Goal: Obtain resource: Download file/media

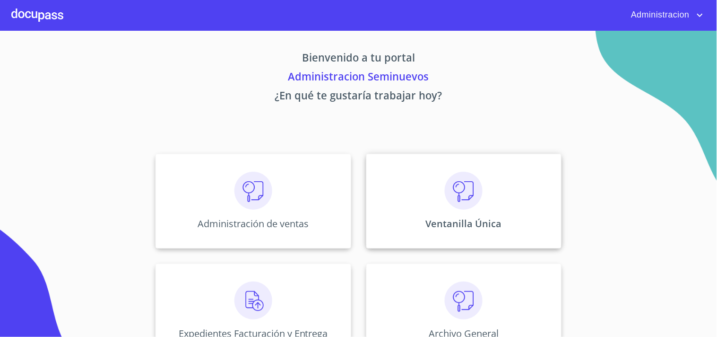
click at [426, 200] on div "Ventanilla Única" at bounding box center [463, 201] width 195 height 95
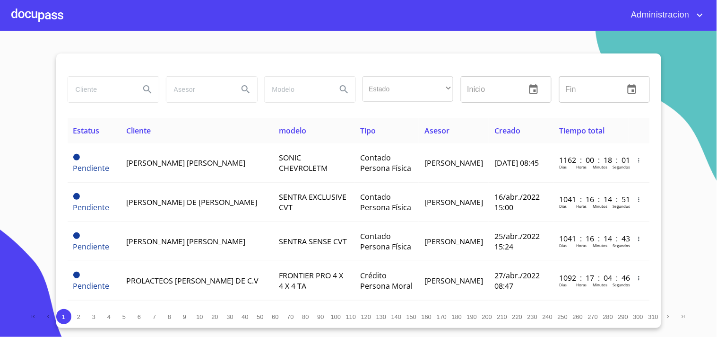
click at [102, 84] on input "search" at bounding box center [100, 90] width 64 height 26
type input "m"
type input "[PERSON_NAME] DEL [PERSON_NAME]"
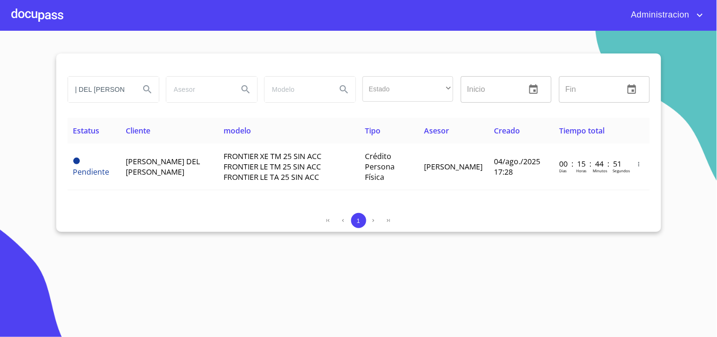
scroll to position [0, 0]
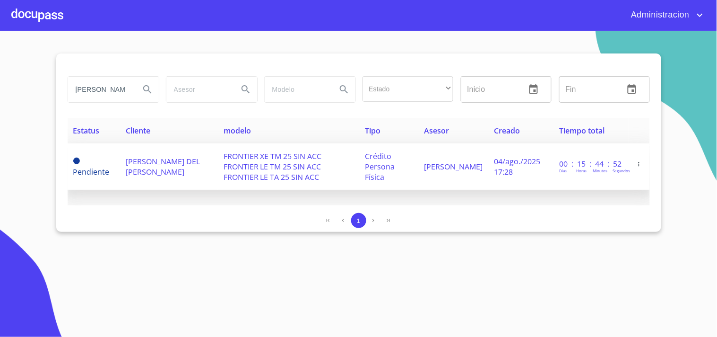
click at [258, 157] on span "FRONTIER XE TM 25 SIN ACC FRONTIER LE TM 25 SIN ACC FRONTIER LE TA 25 SIN ACC" at bounding box center [273, 166] width 98 height 31
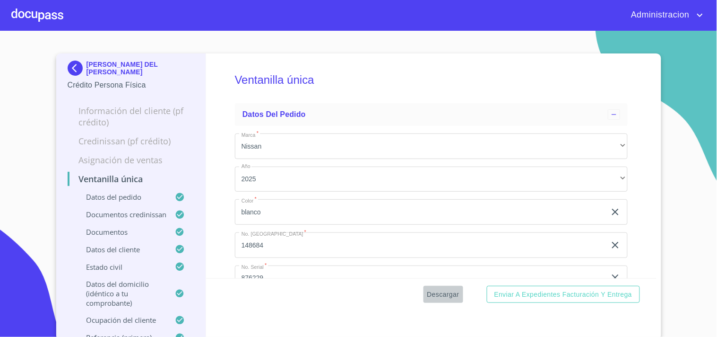
click at [442, 291] on span "Descargar" at bounding box center [443, 294] width 32 height 12
